Goal: Register for event/course

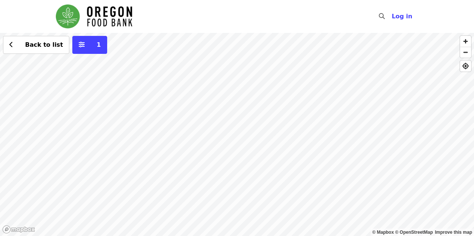
drag, startPoint x: 51, startPoint y: 183, endPoint x: 233, endPoint y: 243, distance: 191.4
click at [233, 236] on html "Skip to content ​ Log in © Mapbox © OpenStreetMap Improve this map Back to list…" at bounding box center [237, 118] width 474 height 236
drag, startPoint x: 291, startPoint y: 153, endPoint x: 236, endPoint y: 248, distance: 109.4
click at [236, 236] on html "Skip to content ​ Log in © Mapbox © OpenStreetMap Improve this map Back to list…" at bounding box center [237, 118] width 474 height 236
drag, startPoint x: 49, startPoint y: 109, endPoint x: 0, endPoint y: 96, distance: 50.5
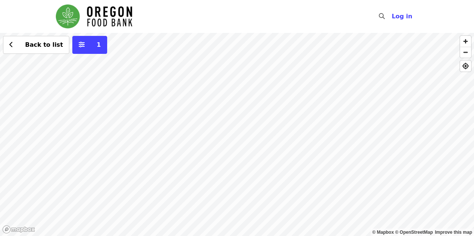
click at [0, 96] on div "Back to list 1" at bounding box center [237, 134] width 474 height 203
drag, startPoint x: 303, startPoint y: 172, endPoint x: 111, endPoint y: 126, distance: 196.7
click at [111, 126] on div "Back to list 1" at bounding box center [237, 134] width 474 height 203
drag, startPoint x: 286, startPoint y: 161, endPoint x: 130, endPoint y: 133, distance: 158.4
click at [130, 133] on div "Back to list 1" at bounding box center [237, 134] width 474 height 203
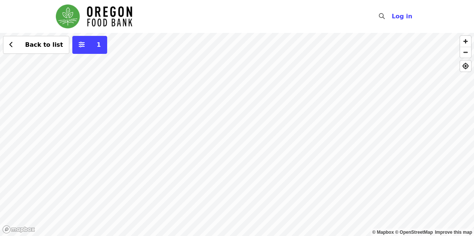
drag, startPoint x: 309, startPoint y: 149, endPoint x: 263, endPoint y: 140, distance: 46.9
click at [263, 140] on div "Back to list 1" at bounding box center [237, 134] width 474 height 203
drag, startPoint x: 251, startPoint y: 73, endPoint x: 230, endPoint y: 125, distance: 55.9
click at [230, 125] on div "Back to list 1" at bounding box center [237, 134] width 474 height 203
drag, startPoint x: 237, startPoint y: 119, endPoint x: 220, endPoint y: 221, distance: 102.9
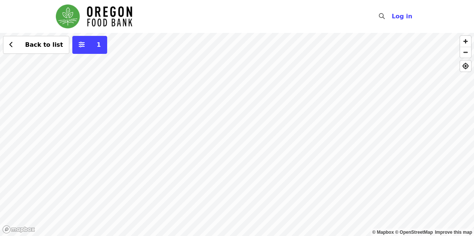
click at [220, 221] on div "Back to list 1" at bounding box center [237, 134] width 474 height 203
drag, startPoint x: 238, startPoint y: 139, endPoint x: 373, endPoint y: 225, distance: 159.6
click at [373, 225] on div "Back to list 1" at bounding box center [237, 134] width 474 height 203
drag, startPoint x: 177, startPoint y: 138, endPoint x: 188, endPoint y: 153, distance: 19.0
click at [189, 156] on div "Back to list 1" at bounding box center [237, 134] width 474 height 203
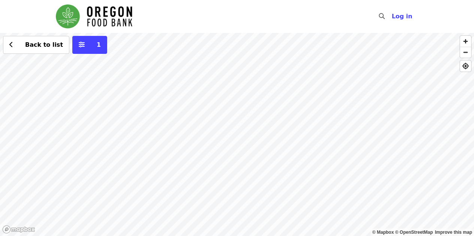
click at [170, 121] on div "Back to list 1" at bounding box center [237, 134] width 474 height 203
click at [234, 130] on div "Back to list 1" at bounding box center [237, 134] width 474 height 203
click at [229, 139] on span "See 4 actions at this location" at bounding box center [227, 140] width 98 height 7
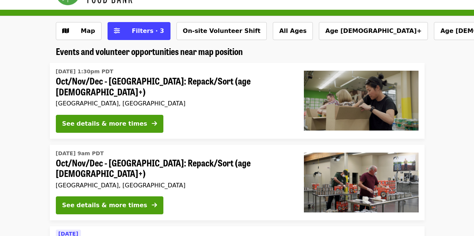
scroll to position [24, 0]
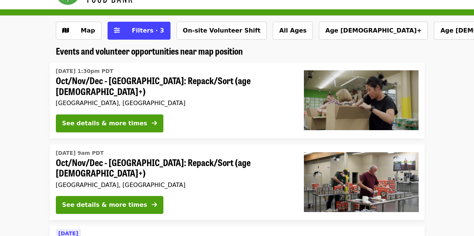
click at [104, 125] on button "See details & more times" at bounding box center [109, 124] width 107 height 18
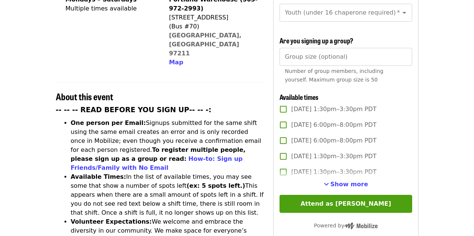
scroll to position [212, 0]
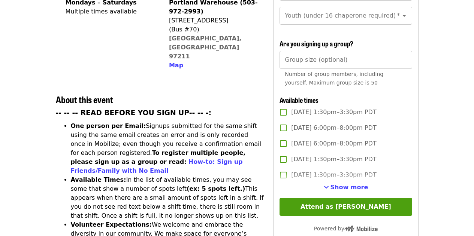
click at [336, 186] on span "Show more" at bounding box center [349, 187] width 38 height 7
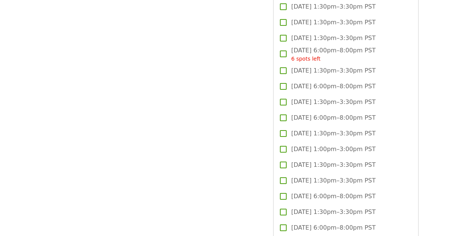
scroll to position [1152, 0]
